Goal: Task Accomplishment & Management: Manage account settings

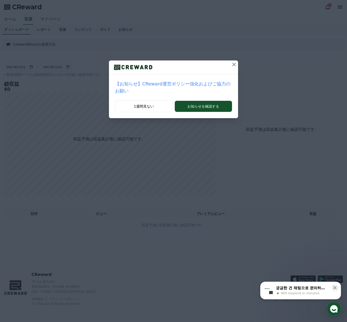
click at [231, 64] on icon at bounding box center [234, 65] width 6 height 6
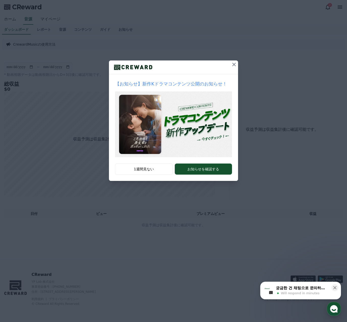
click at [233, 63] on icon at bounding box center [234, 65] width 4 height 4
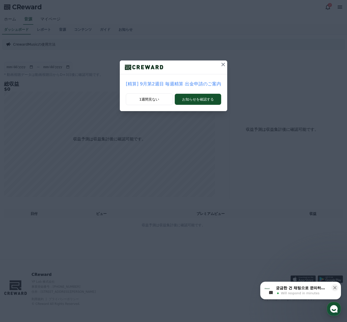
click at [221, 65] on icon at bounding box center [223, 65] width 4 height 4
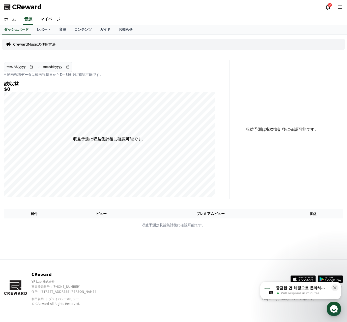
click at [324, 9] on div "CReward 2" at bounding box center [173, 7] width 347 height 14
click at [328, 6] on icon at bounding box center [328, 7] width 6 height 6
click at [70, 27] on link "コンテンツ" at bounding box center [83, 30] width 26 height 10
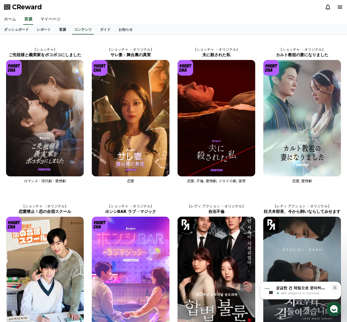
click at [56, 28] on link "音源" at bounding box center [62, 30] width 15 height 10
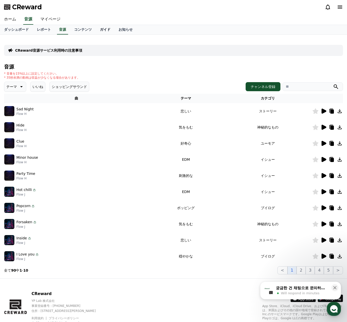
click at [96, 27] on link "ガイド" at bounding box center [105, 30] width 19 height 10
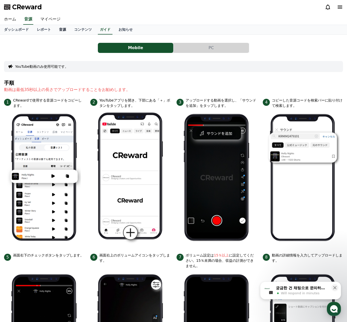
click at [55, 29] on link "音源" at bounding box center [62, 30] width 15 height 10
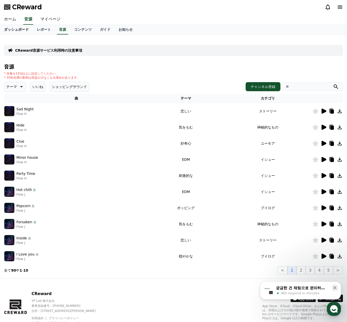
click at [16, 29] on link "ダッシュボード" at bounding box center [16, 30] width 33 height 10
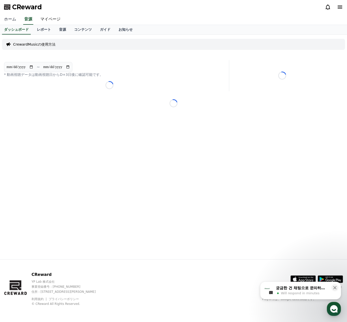
click at [13, 17] on link "ホーム" at bounding box center [10, 19] width 20 height 11
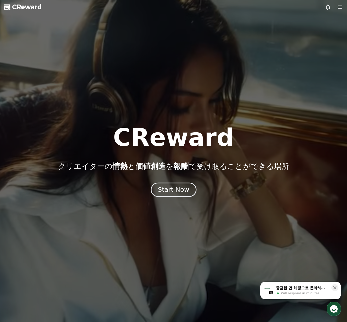
click at [178, 187] on div "Start Now" at bounding box center [173, 190] width 31 height 9
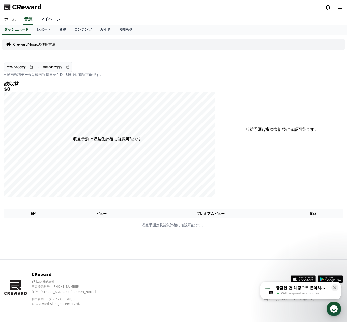
click at [43, 18] on link "マイページ" at bounding box center [50, 19] width 28 height 11
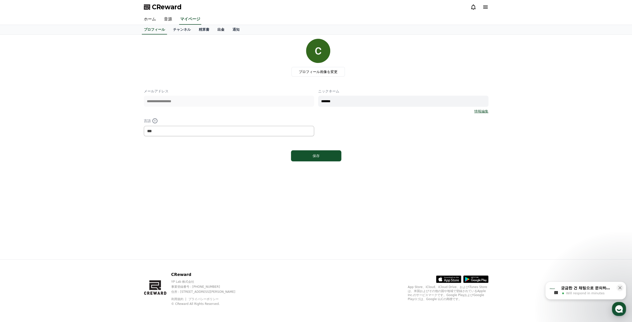
click at [215, 31] on link "出金" at bounding box center [220, 30] width 15 height 10
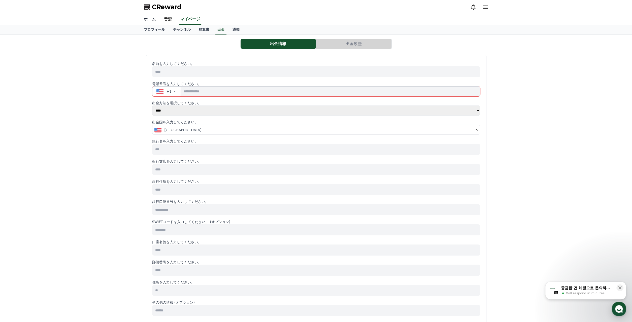
click at [149, 22] on link "ホーム" at bounding box center [150, 19] width 20 height 11
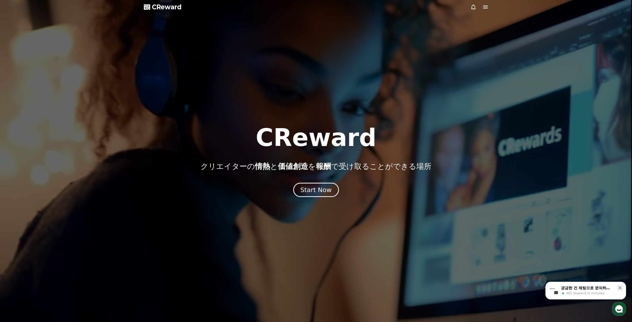
click at [317, 187] on div "Start Now" at bounding box center [315, 190] width 31 height 9
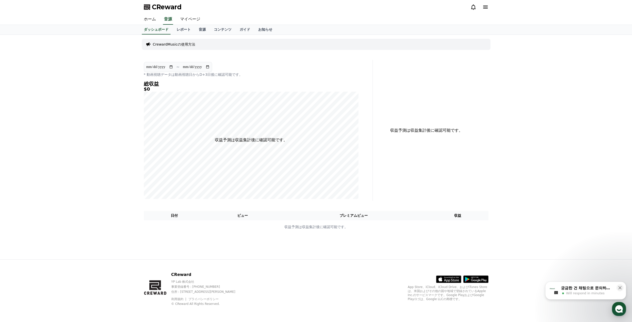
click at [175, 45] on p "CrewardMusicの使用方法" at bounding box center [174, 44] width 42 height 5
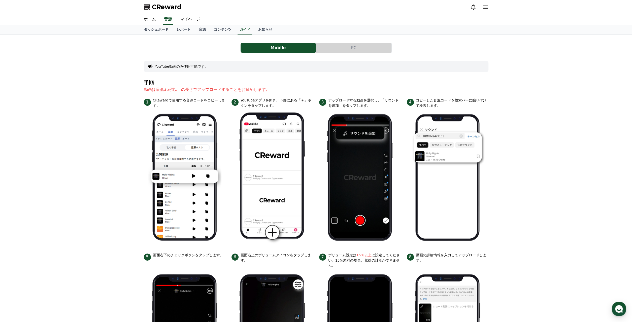
click at [336, 51] on button "PC" at bounding box center [353, 48] width 75 height 10
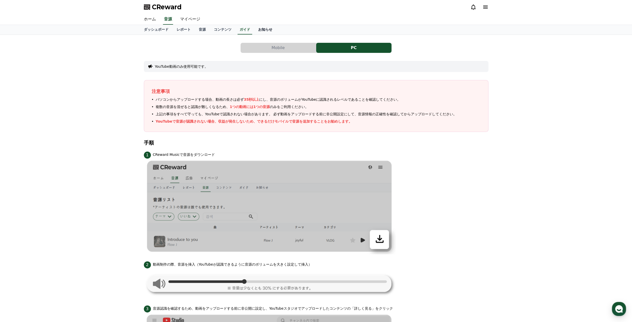
click at [254, 26] on link "お知らせ" at bounding box center [265, 30] width 22 height 10
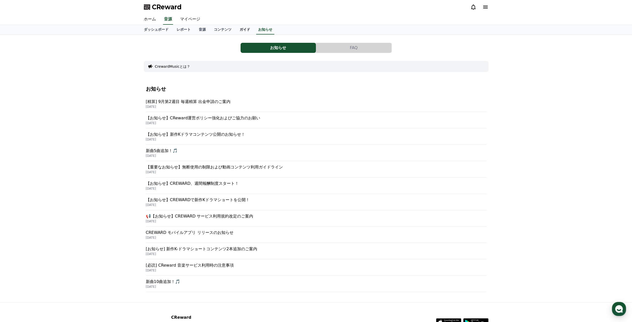
click at [236, 26] on link "ガイド" at bounding box center [245, 30] width 19 height 10
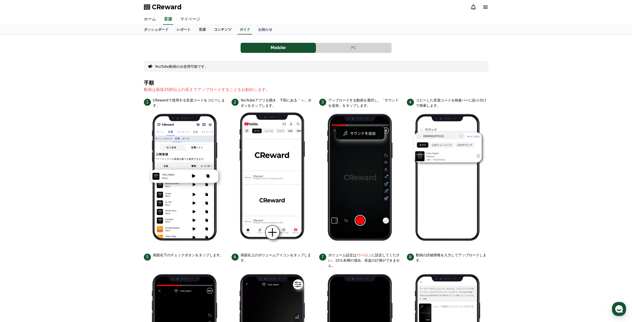
click at [213, 31] on link "コンテンツ" at bounding box center [223, 30] width 26 height 10
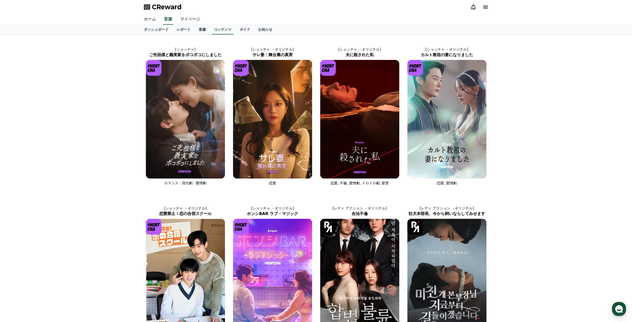
click at [195, 30] on link "音源" at bounding box center [202, 30] width 15 height 10
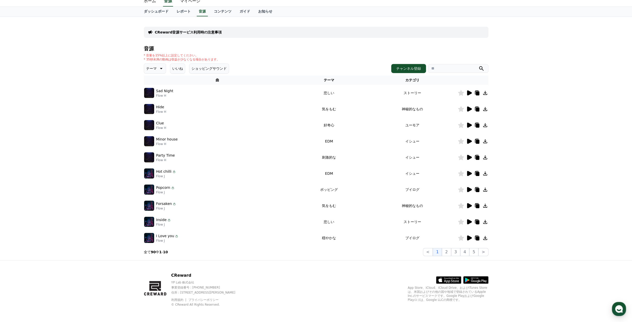
scroll to position [19, 0]
click at [347, 251] on button ">" at bounding box center [484, 252] width 10 height 8
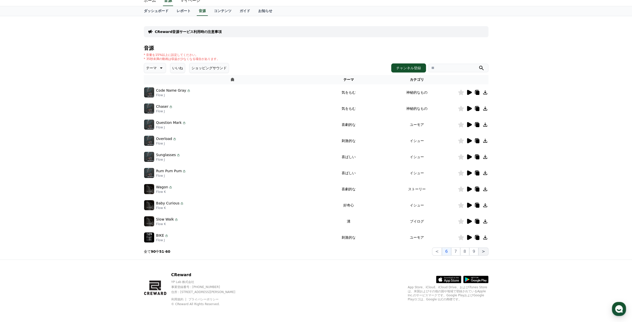
click at [347, 253] on button ">" at bounding box center [484, 252] width 10 height 8
click at [347, 254] on button "9" at bounding box center [474, 252] width 9 height 8
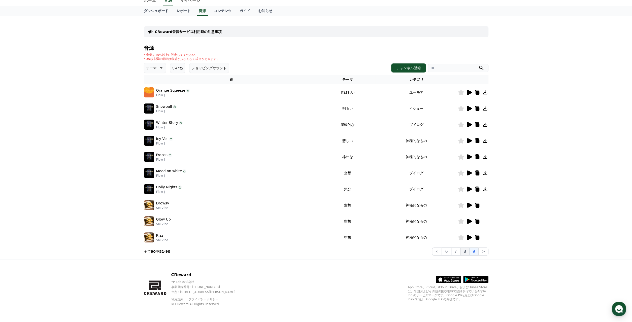
click at [347, 253] on button "8" at bounding box center [464, 252] width 9 height 8
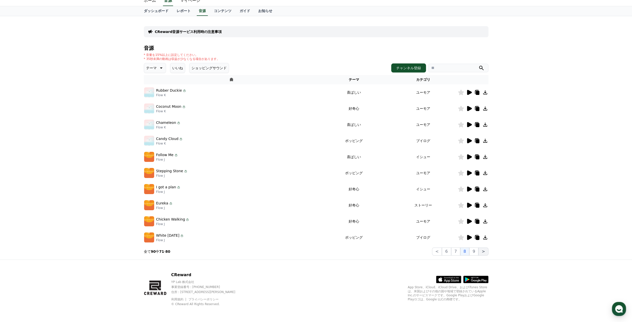
click at [347, 252] on button ">" at bounding box center [484, 252] width 10 height 8
click at [176, 12] on link "レポート" at bounding box center [184, 11] width 22 height 10
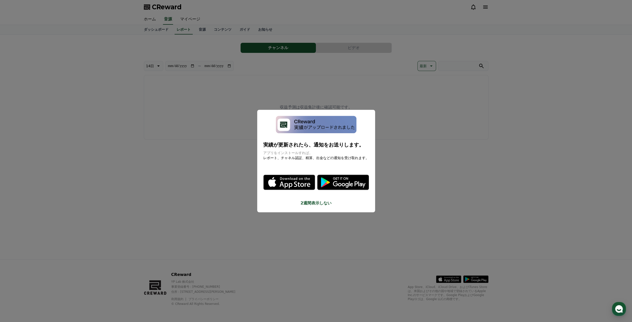
click at [347, 192] on button "close modal" at bounding box center [316, 161] width 632 height 322
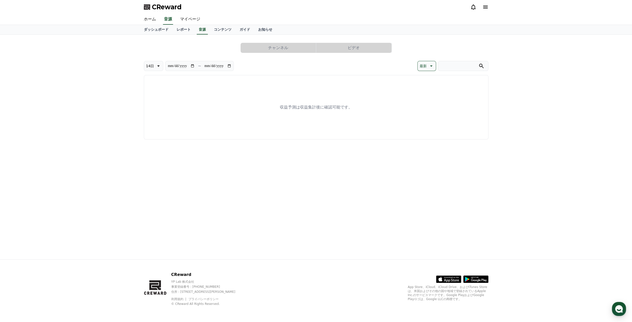
drag, startPoint x: 182, startPoint y: 7, endPoint x: 152, endPoint y: 8, distance: 29.5
click at [152, 8] on div "CReward" at bounding box center [316, 7] width 353 height 14
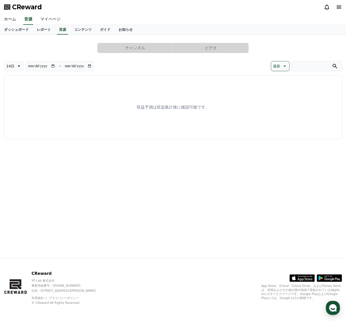
click at [42, 15] on link "マイページ" at bounding box center [50, 19] width 28 height 11
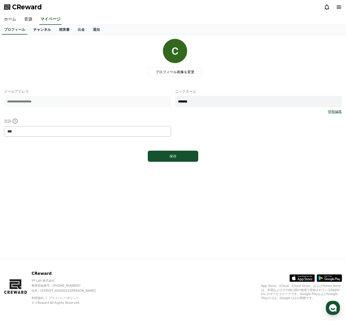
click at [35, 26] on link "チャンネル" at bounding box center [42, 30] width 26 height 10
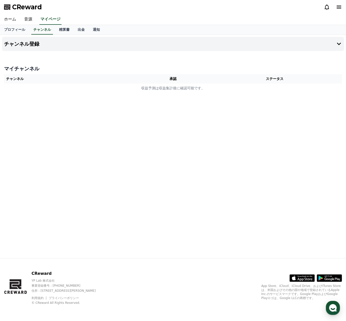
click at [178, 78] on th "承認" at bounding box center [173, 78] width 69 height 9
click at [30, 43] on h4 "チャンネル登録" at bounding box center [21, 44] width 35 height 6
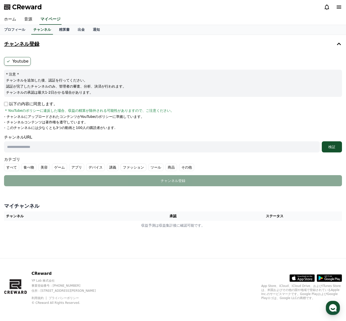
click at [337, 41] on icon at bounding box center [339, 44] width 6 height 6
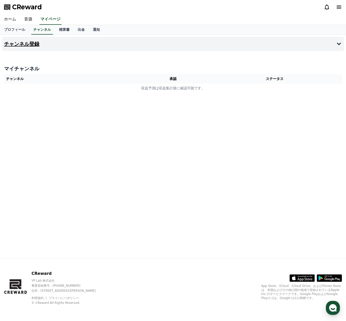
click at [337, 41] on icon at bounding box center [339, 44] width 6 height 6
